Goal: Find specific page/section: Find specific page/section

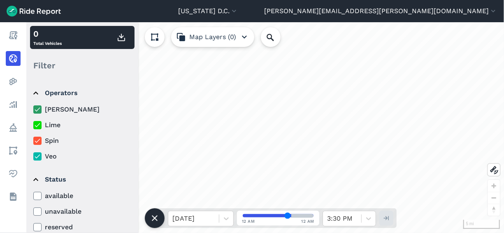
click at [37, 107] on icon at bounding box center [37, 109] width 7 height 8
click at [33, 107] on input "[PERSON_NAME]" at bounding box center [33, 106] width 0 height 5
click at [39, 123] on icon at bounding box center [37, 125] width 7 height 8
click at [33, 123] on input "Lime" at bounding box center [33, 122] width 0 height 5
click at [39, 155] on icon at bounding box center [37, 156] width 7 height 8
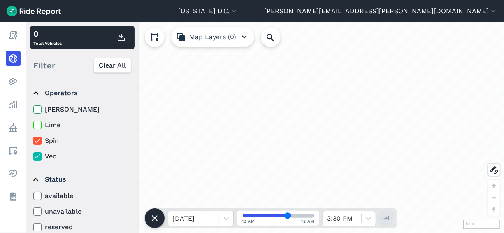
click at [33, 155] on input "Veo" at bounding box center [33, 153] width 0 height 5
click at [121, 109] on label "[PERSON_NAME]" at bounding box center [82, 109] width 99 height 10
click at [33, 109] on input "[PERSON_NAME]" at bounding box center [33, 106] width 0 height 5
click at [37, 109] on icon at bounding box center [37, 109] width 7 height 8
click at [33, 109] on input "[PERSON_NAME]" at bounding box center [33, 106] width 0 height 5
